Goal: Task Accomplishment & Management: Manage account settings

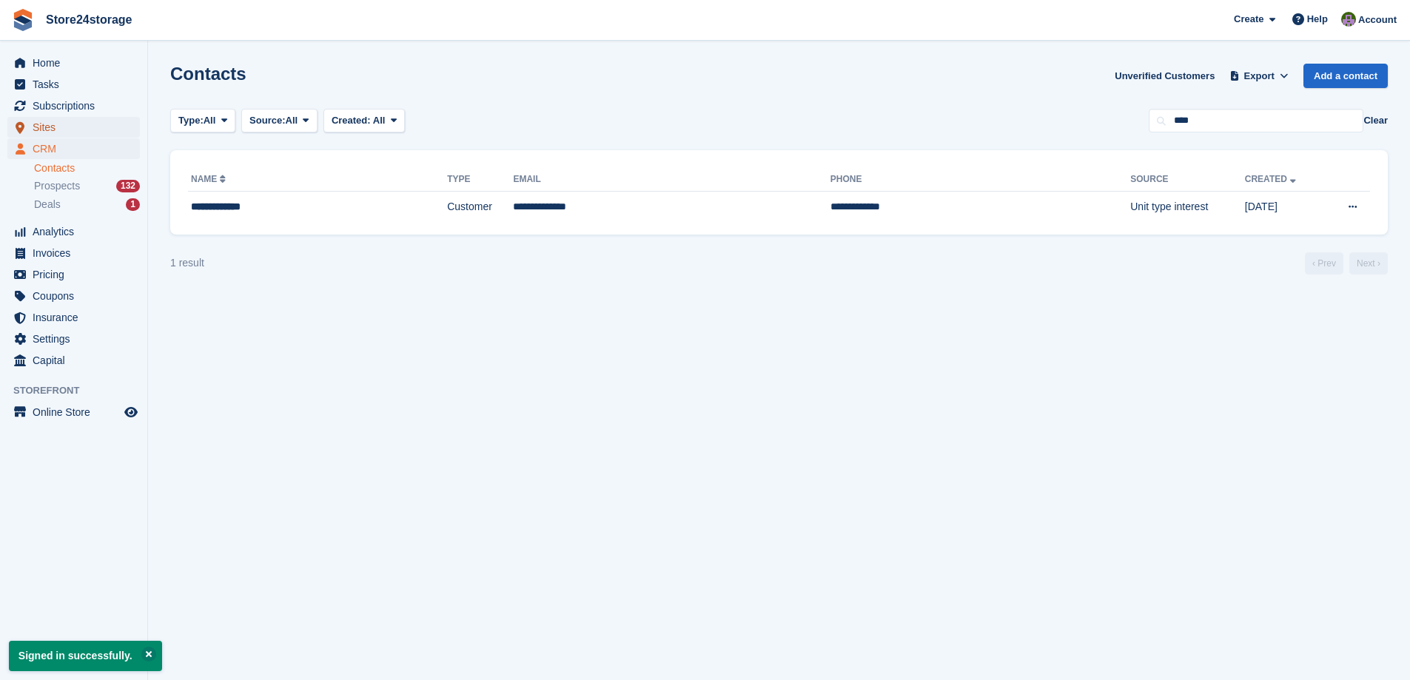
click at [98, 130] on span "Sites" at bounding box center [77, 127] width 89 height 21
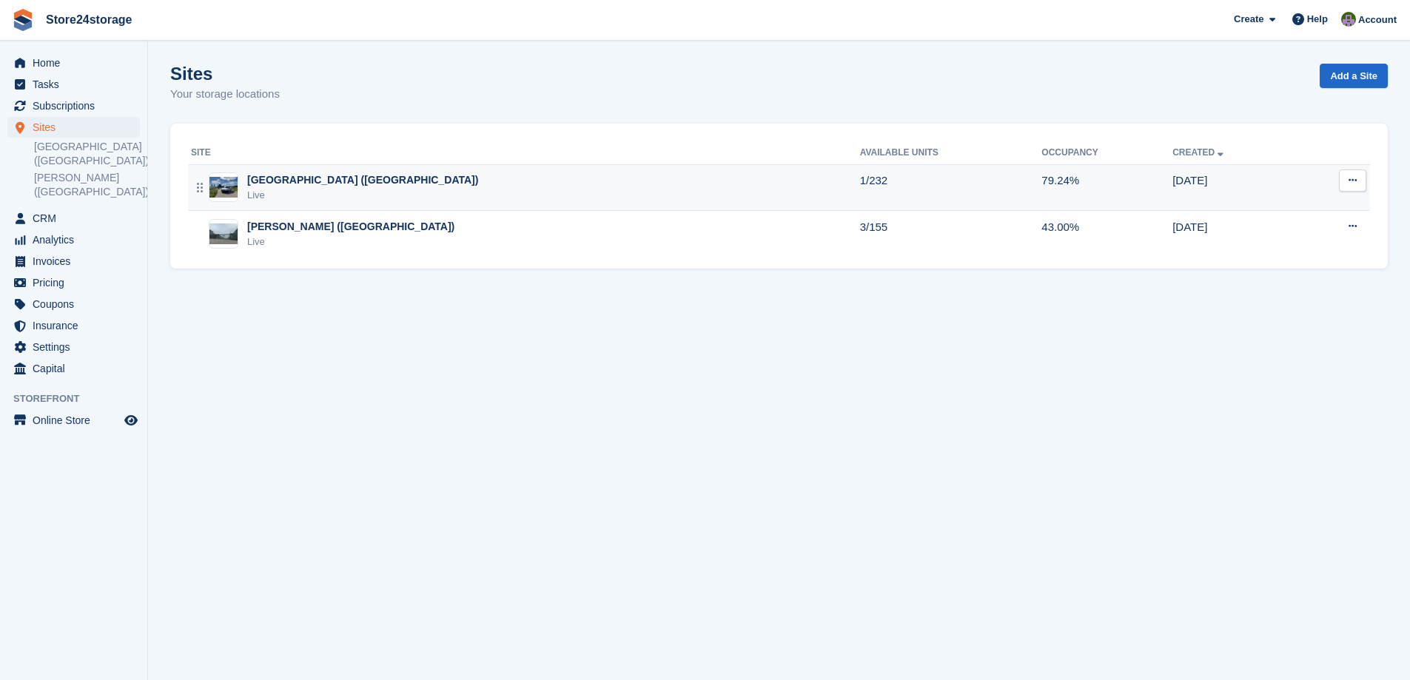
click at [453, 182] on div "Manston Airport (Kent) Live" at bounding box center [525, 187] width 669 height 30
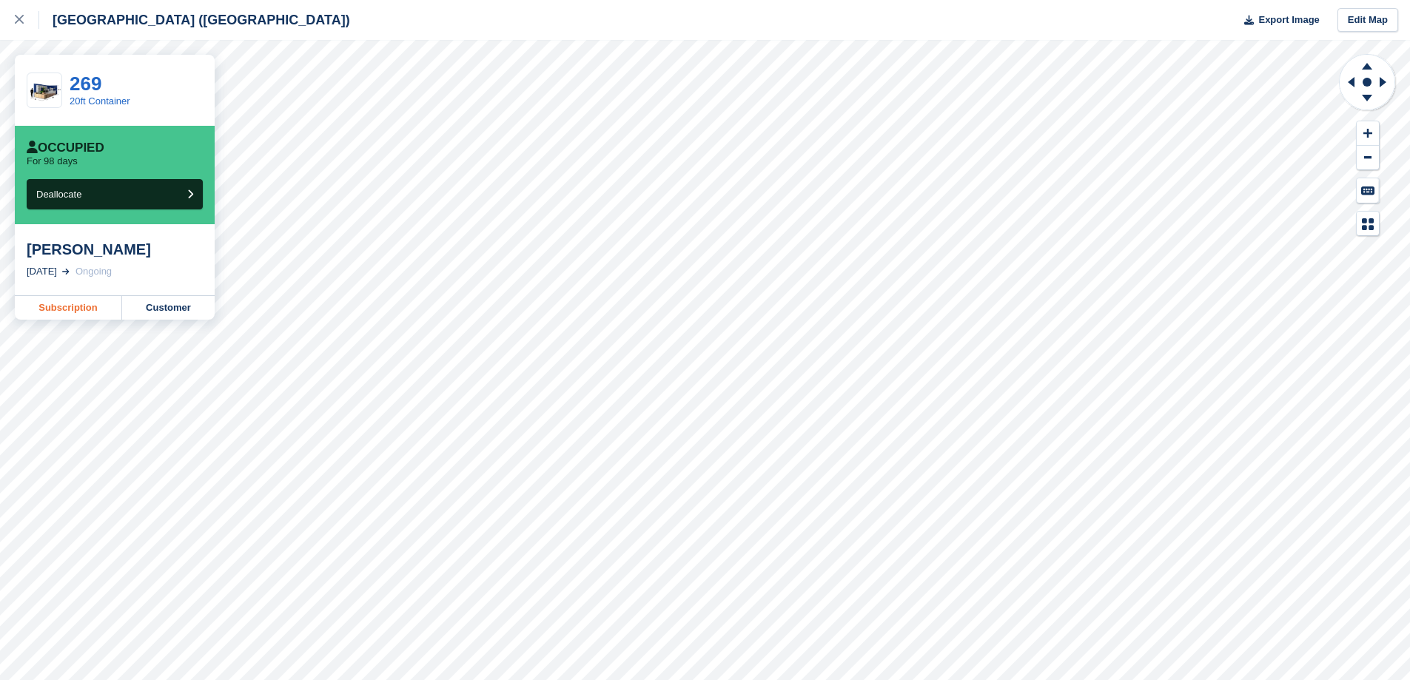
click at [56, 307] on link "Subscription" at bounding box center [68, 308] width 107 height 24
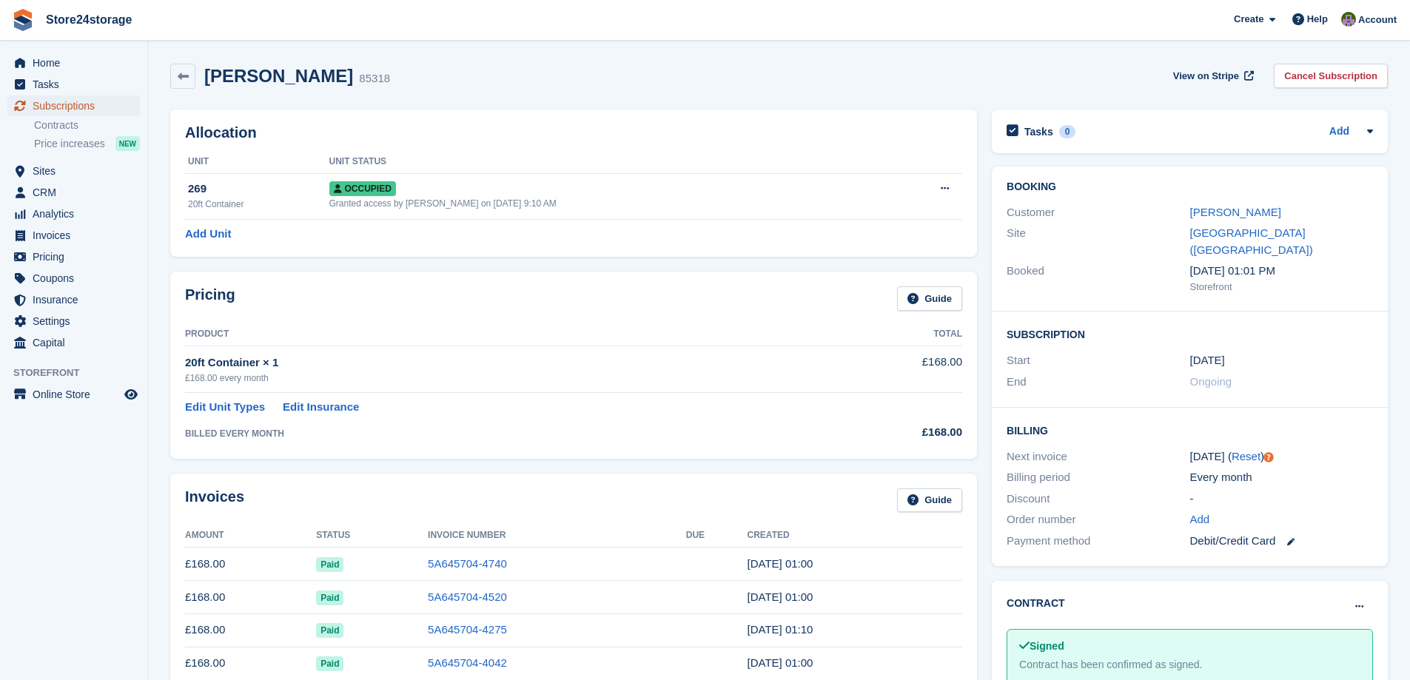
click at [84, 102] on span "Subscriptions" at bounding box center [77, 105] width 89 height 21
